Goal: Task Accomplishment & Management: Manage account settings

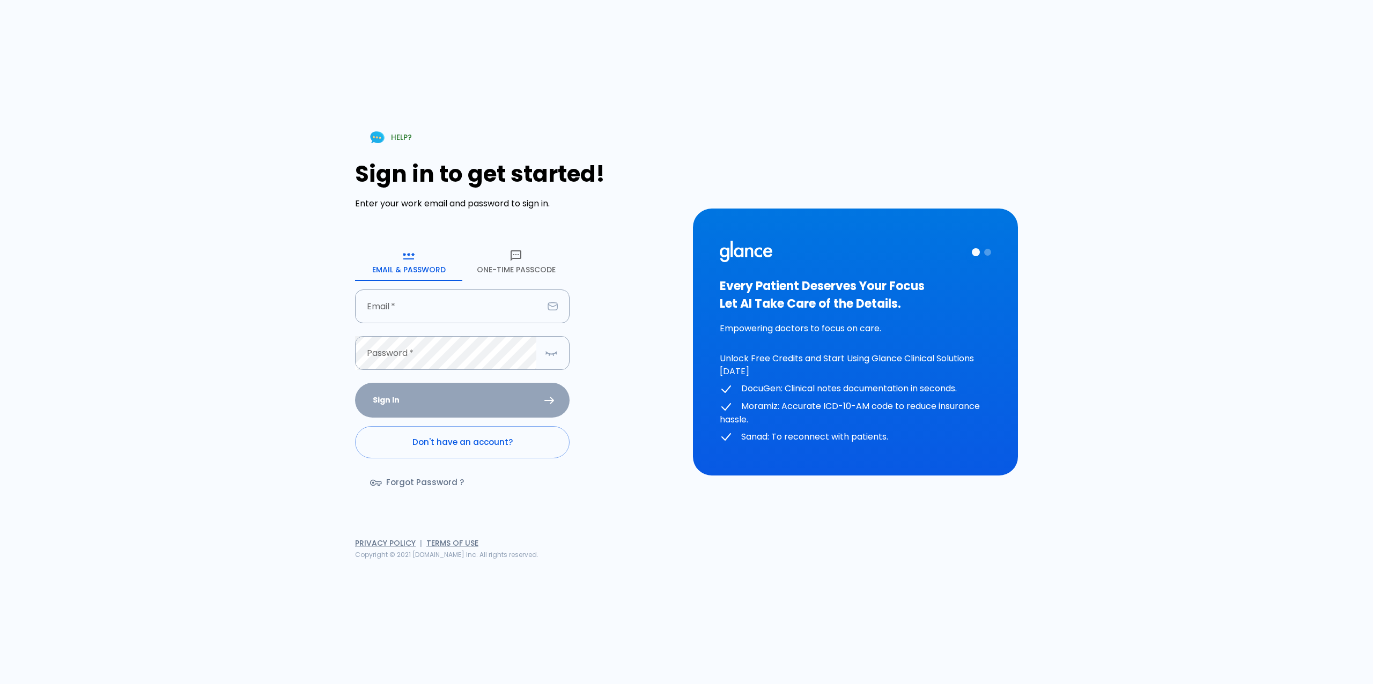
click at [511, 266] on button "One-Time Passcode" at bounding box center [515, 261] width 107 height 39
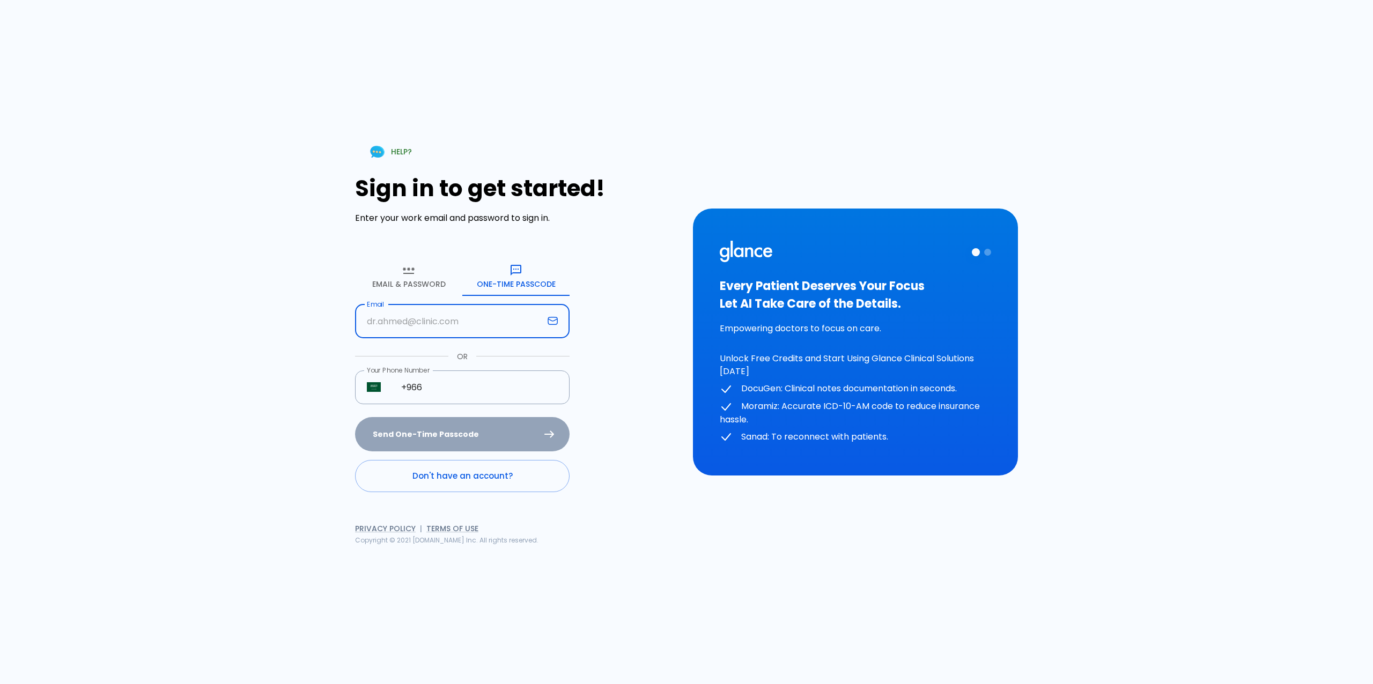
drag, startPoint x: 466, startPoint y: 322, endPoint x: 465, endPoint y: 328, distance: 6.6
click at [466, 322] on input "Email" at bounding box center [449, 322] width 188 height 34
click at [497, 389] on input "+966" at bounding box center [479, 388] width 180 height 34
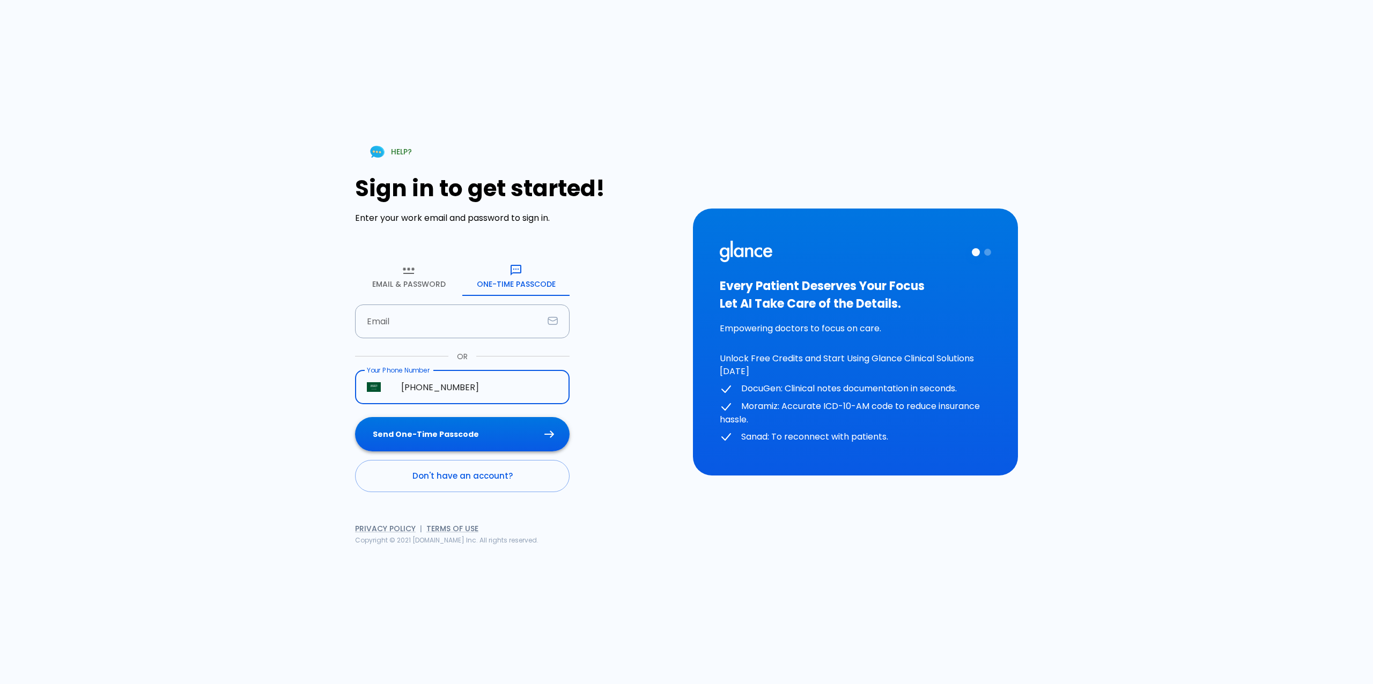
type input "[PHONE_NUMBER]"
click at [496, 432] on button "Send One-Time Passcode" at bounding box center [462, 434] width 215 height 35
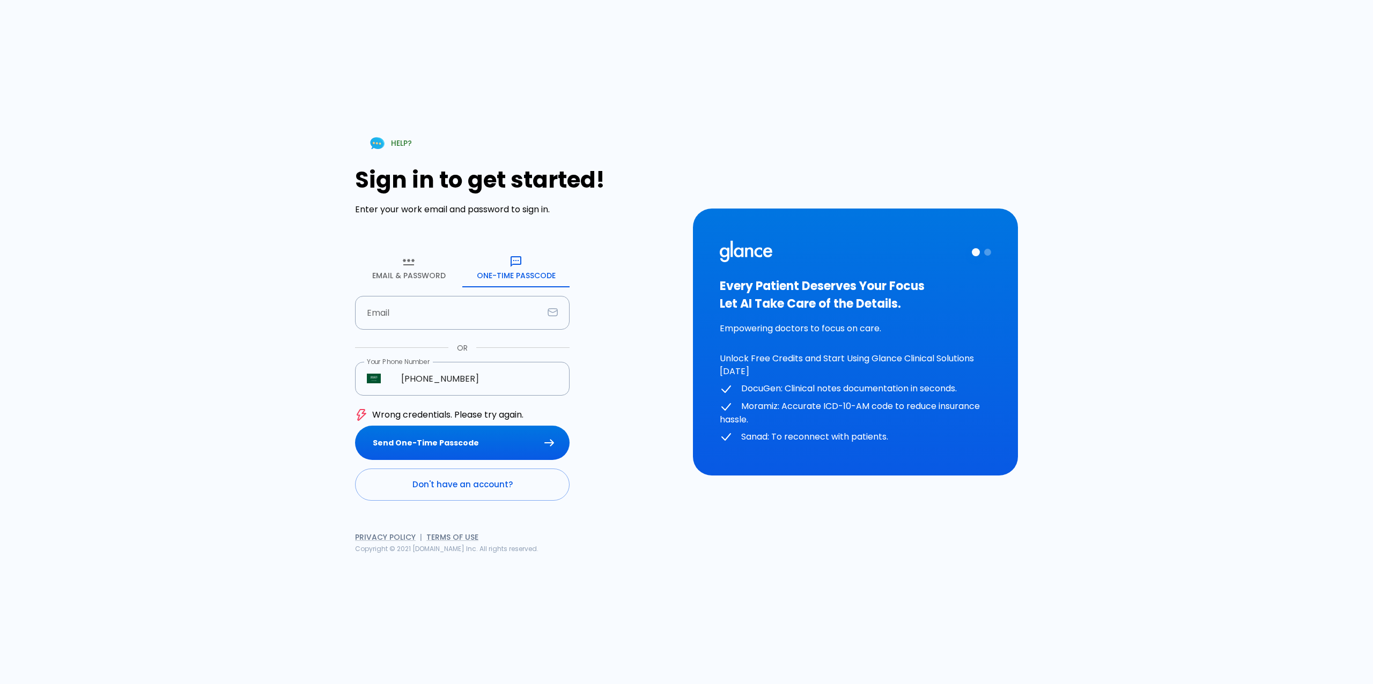
click at [490, 411] on p "Wrong credentials. Please try again." at bounding box center [447, 415] width 151 height 13
click at [489, 411] on p "Wrong credentials. Please try again." at bounding box center [447, 415] width 151 height 13
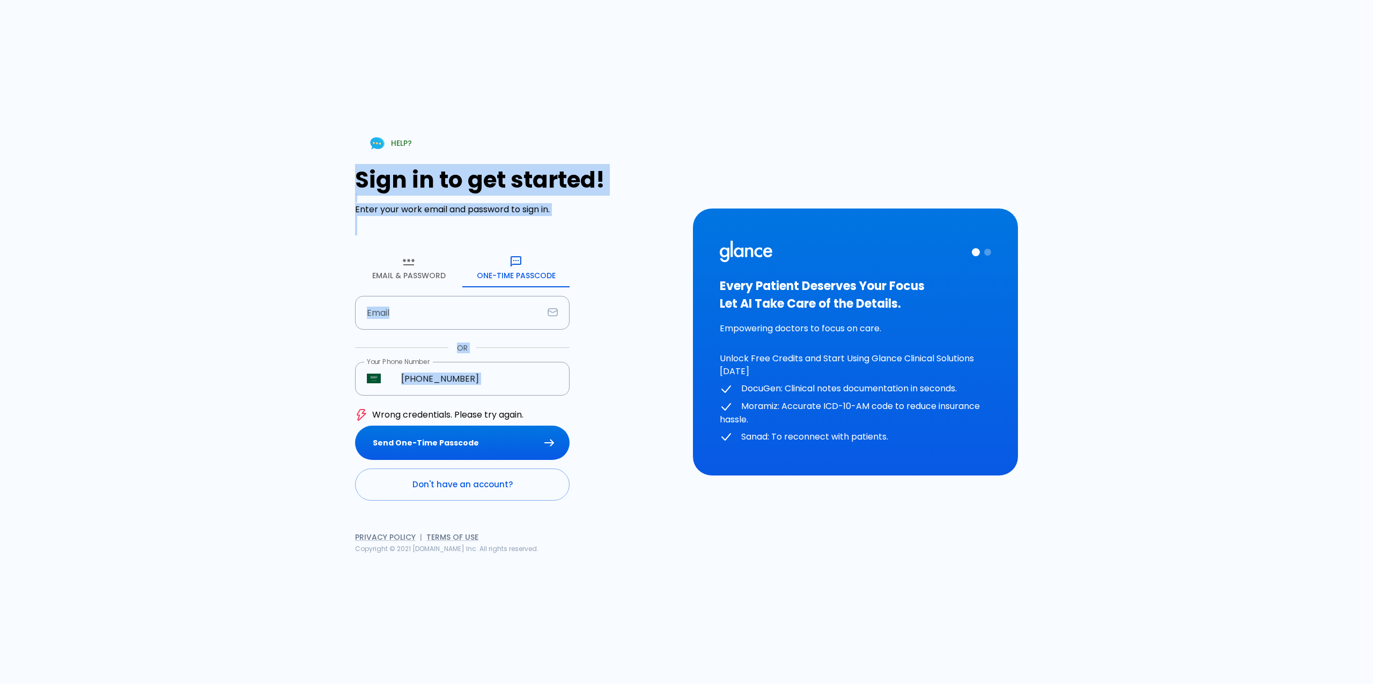
click at [488, 411] on p "Wrong credentials. Please try again." at bounding box center [447, 415] width 151 height 13
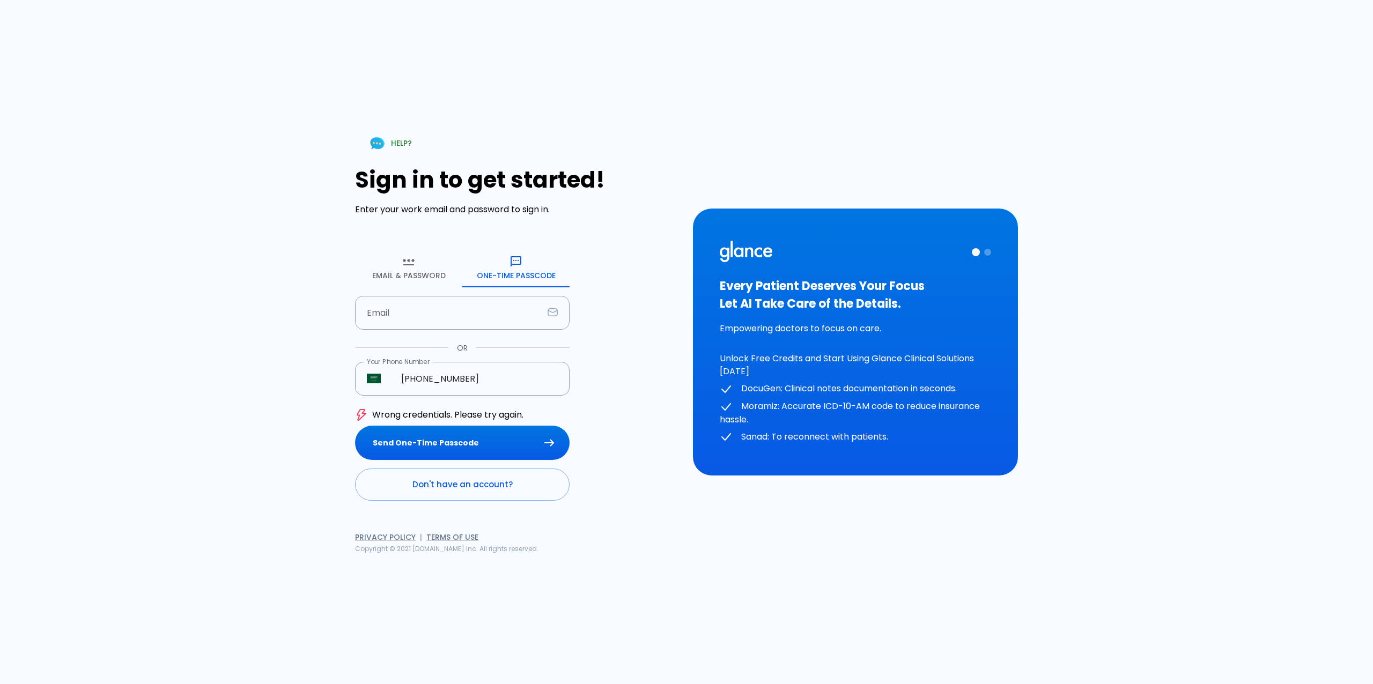
click at [658, 537] on div "HELP? Sign in to get started! Enter your work email and password to sign in. Em…" at bounding box center [517, 342] width 325 height 425
